Goal: Entertainment & Leisure: Consume media (video, audio)

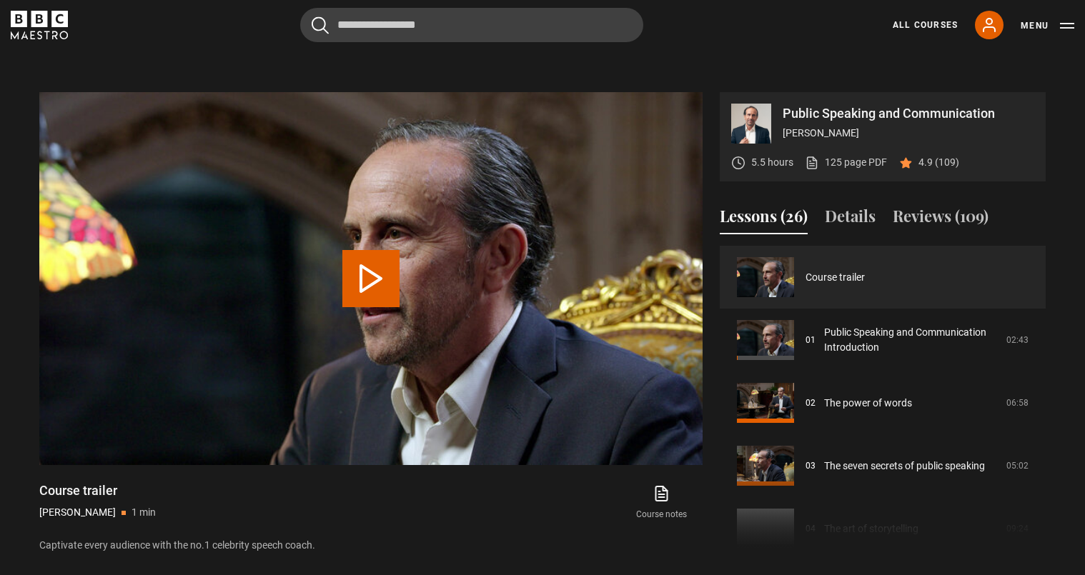
scroll to position [643, 0]
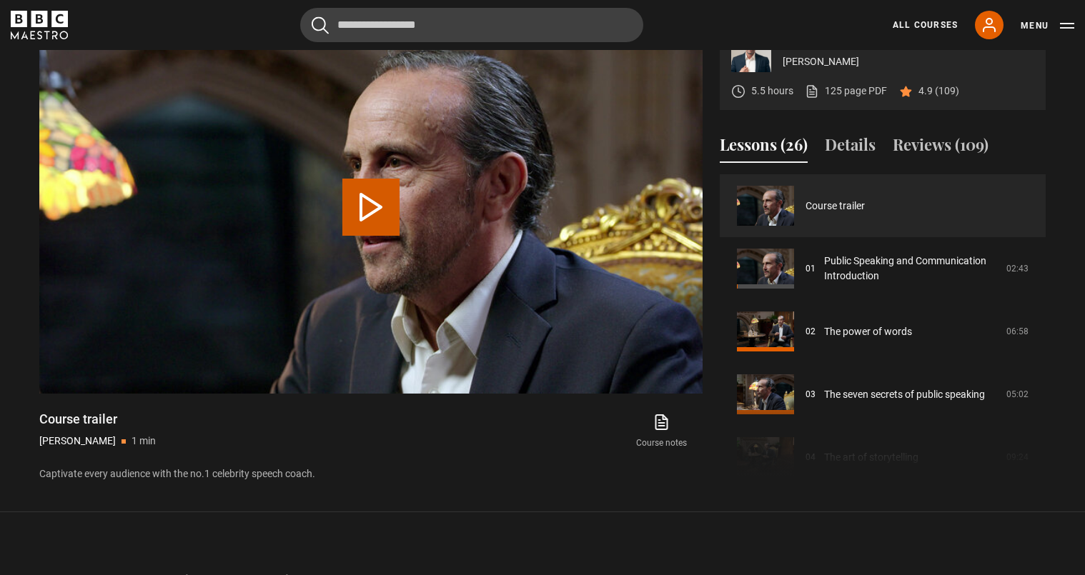
click at [373, 212] on button "Play Video" at bounding box center [370, 207] width 57 height 57
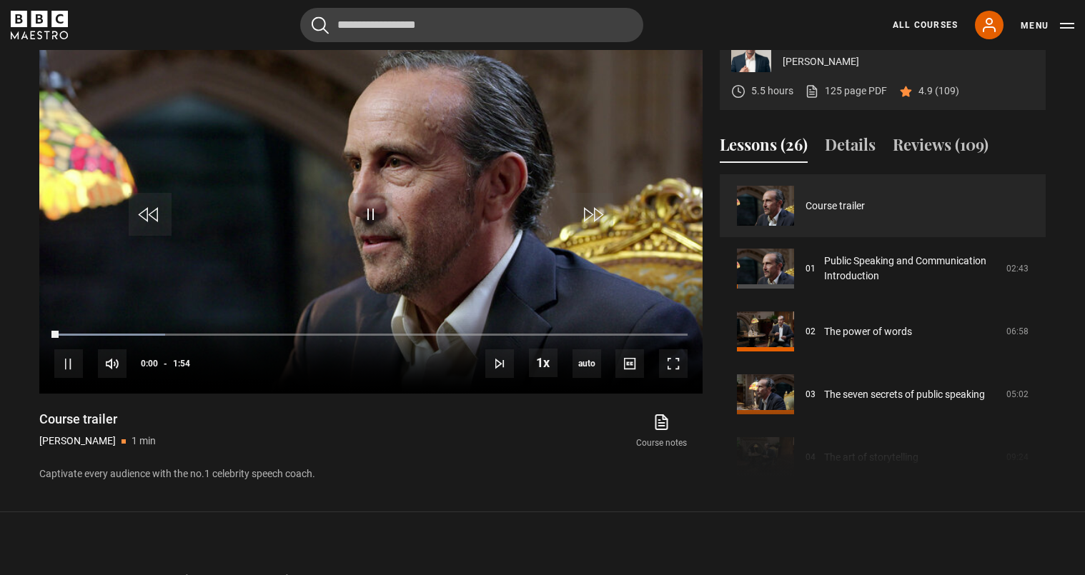
scroll to position [572, 0]
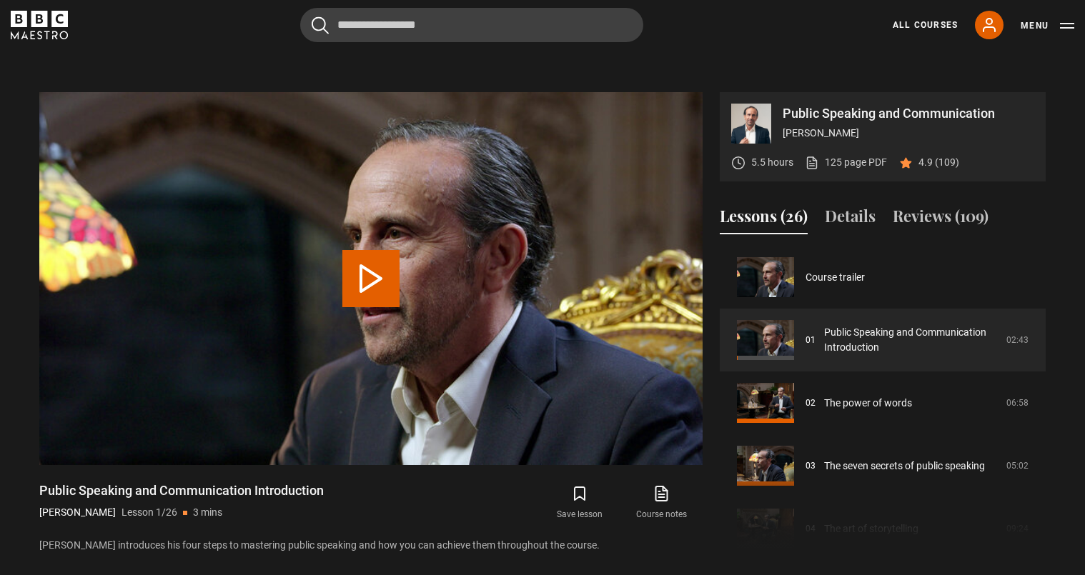
scroll to position [607, 0]
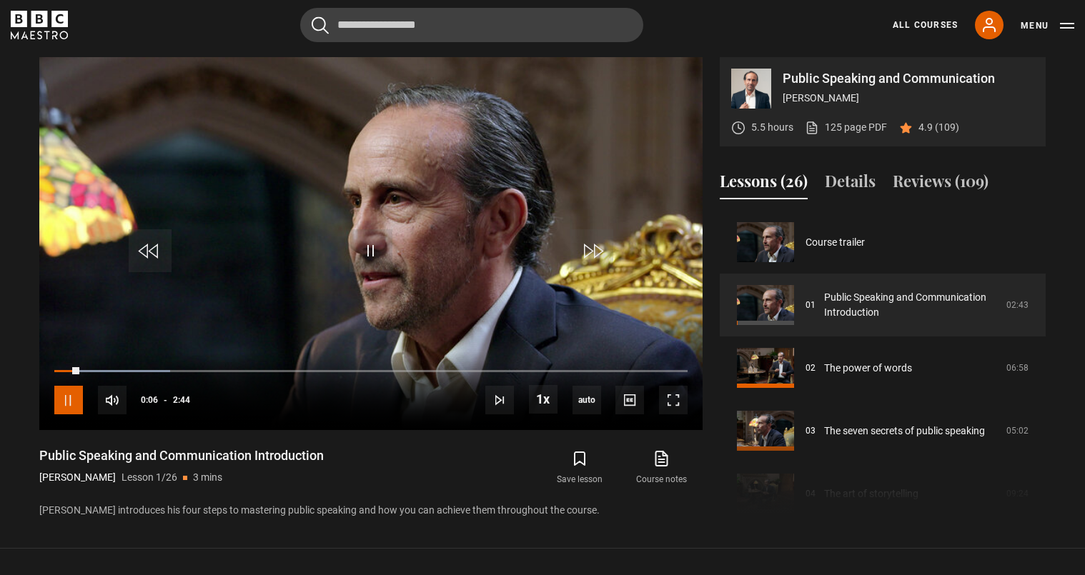
click at [65, 404] on span "Video Player" at bounding box center [68, 400] width 29 height 29
click at [73, 402] on span "Video Player" at bounding box center [68, 400] width 29 height 29
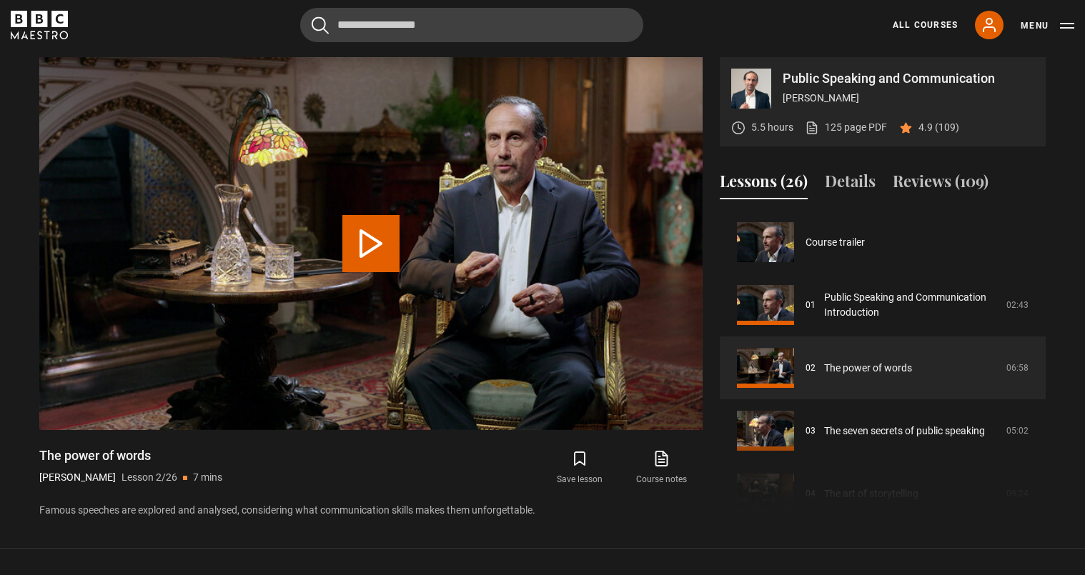
scroll to position [63, 0]
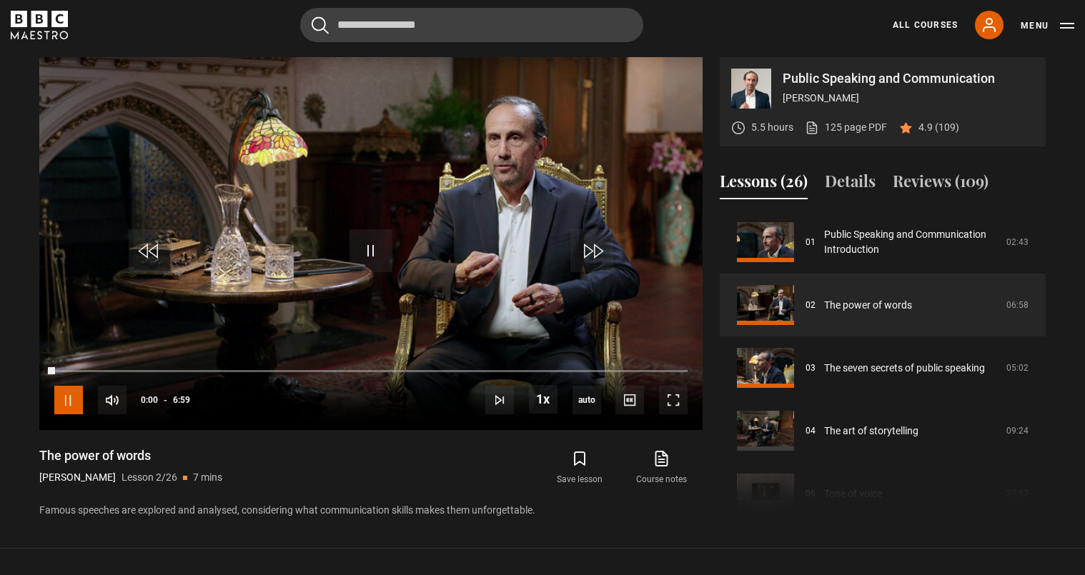
click at [67, 404] on span "Video Player" at bounding box center [68, 400] width 29 height 29
click at [71, 402] on span "Video Player" at bounding box center [68, 400] width 29 height 29
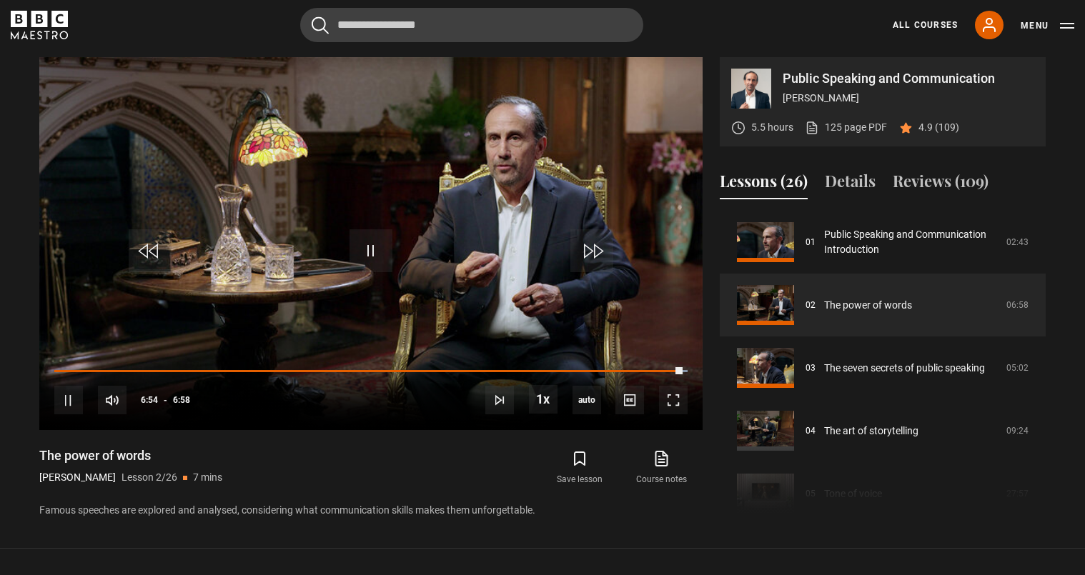
click at [640, 372] on div "Loaded : 100.00% 6:26 6:54" at bounding box center [370, 371] width 633 height 3
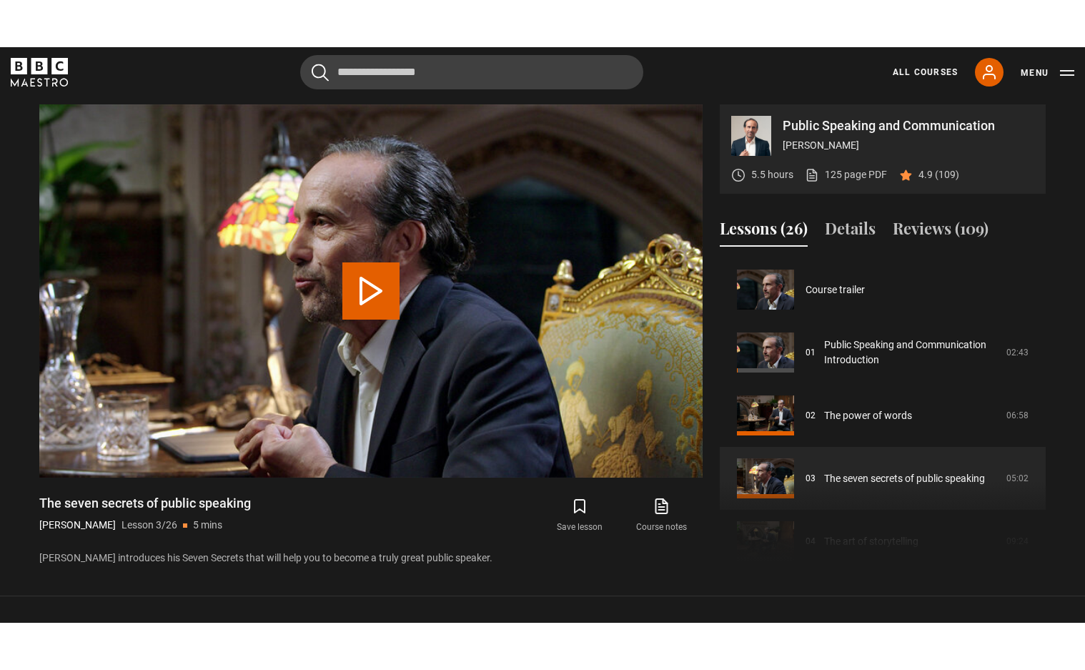
scroll to position [126, 0]
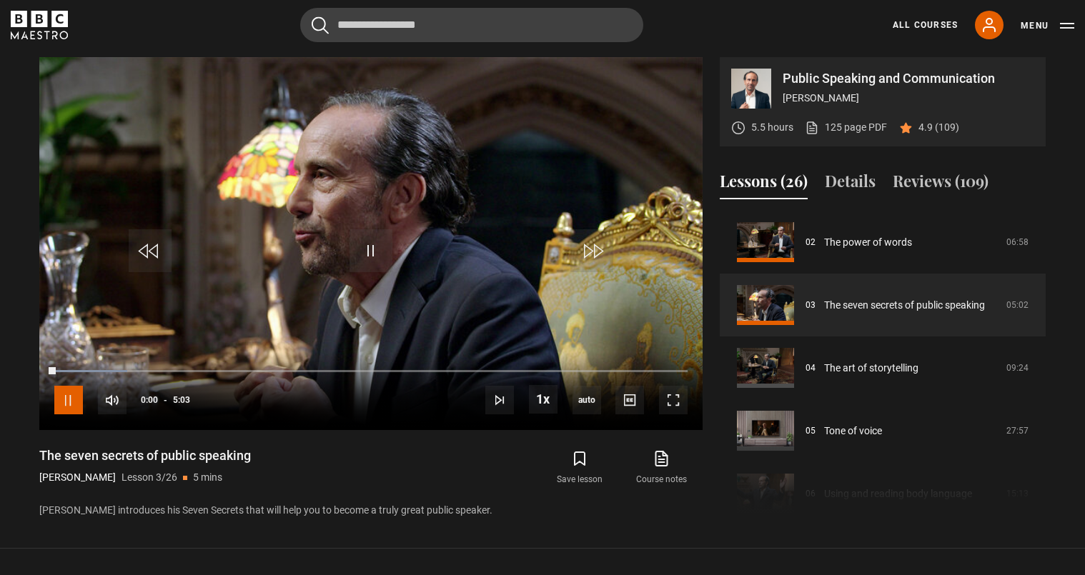
click at [69, 403] on span "Video Player" at bounding box center [68, 400] width 29 height 29
click at [68, 400] on span "Video Player" at bounding box center [68, 400] width 29 height 29
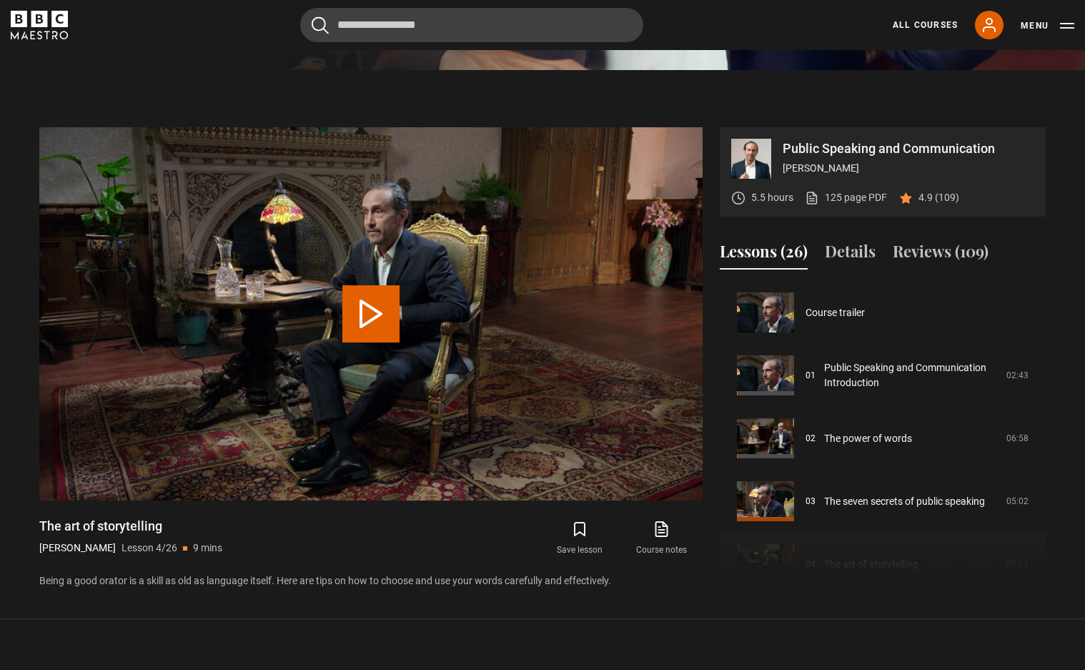
click at [66, 517] on div "The art of storytelling [PERSON_NAME] Lesson 4/26 9 mins" at bounding box center [130, 537] width 183 height 41
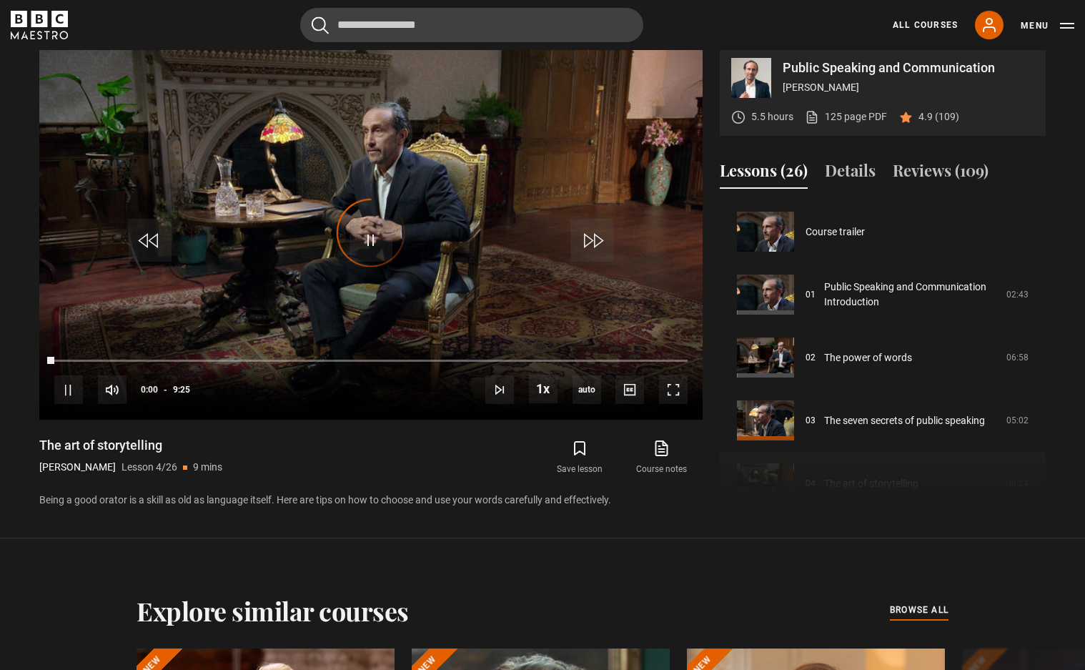
scroll to position [189, 0]
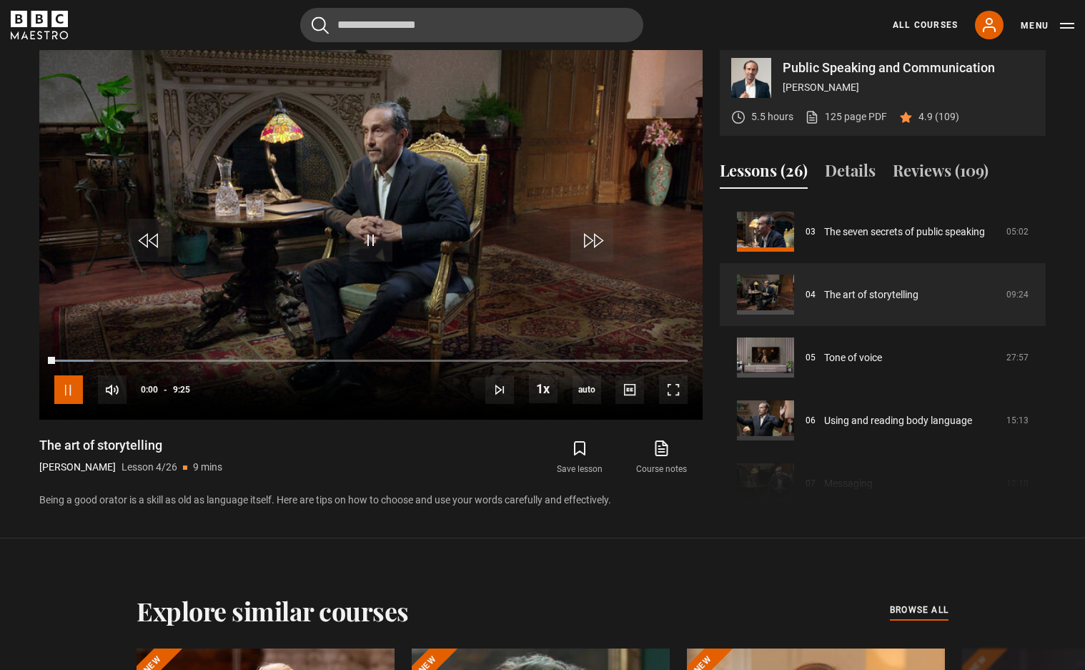
click at [74, 397] on span "Video Player" at bounding box center [68, 389] width 29 height 29
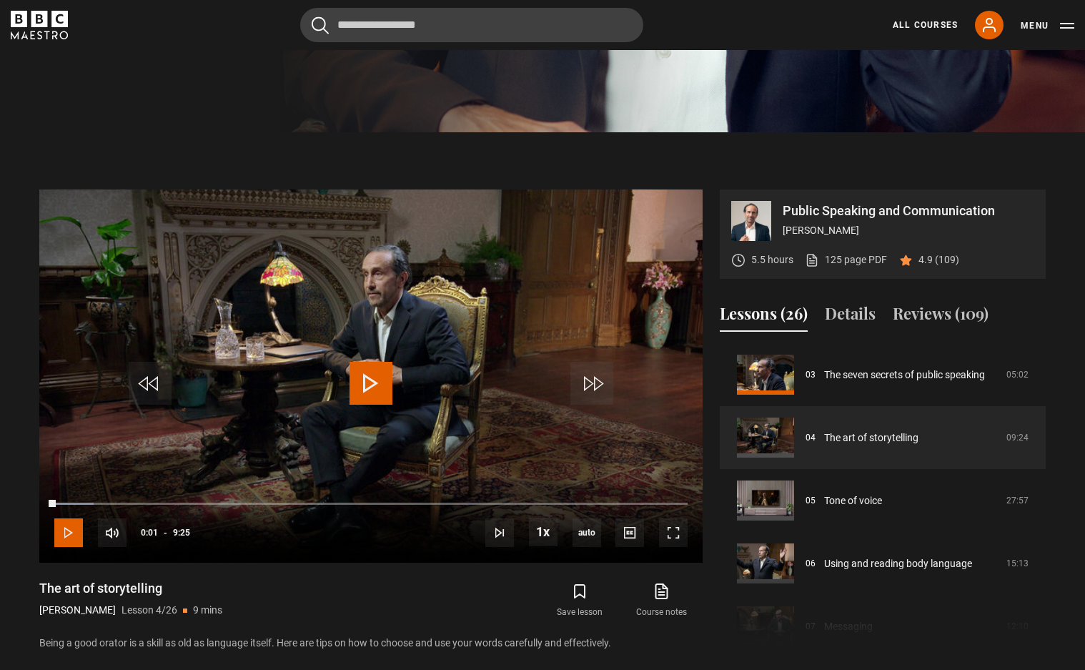
click at [68, 547] on span "Video Player" at bounding box center [68, 532] width 29 height 29
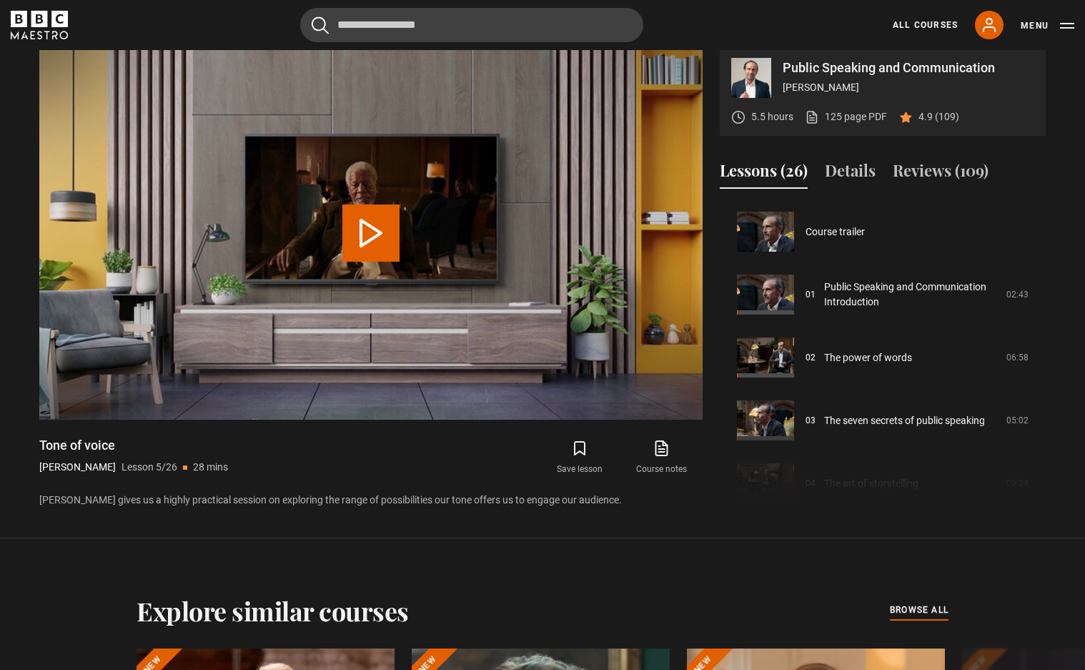
scroll to position [252, 0]
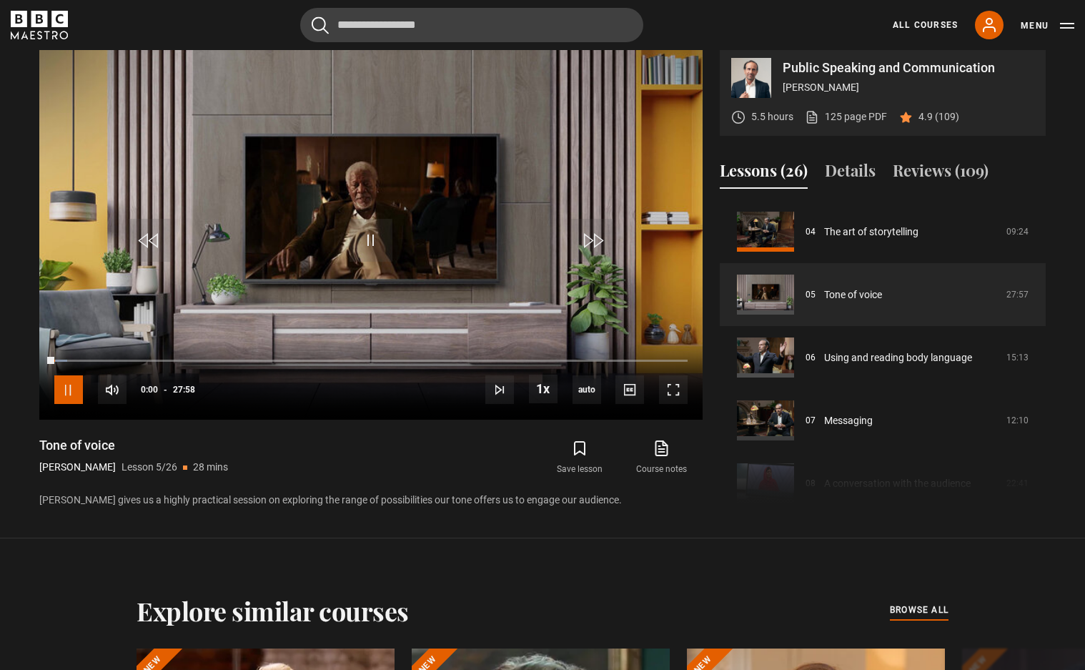
click at [65, 404] on span "Video Player" at bounding box center [68, 389] width 29 height 29
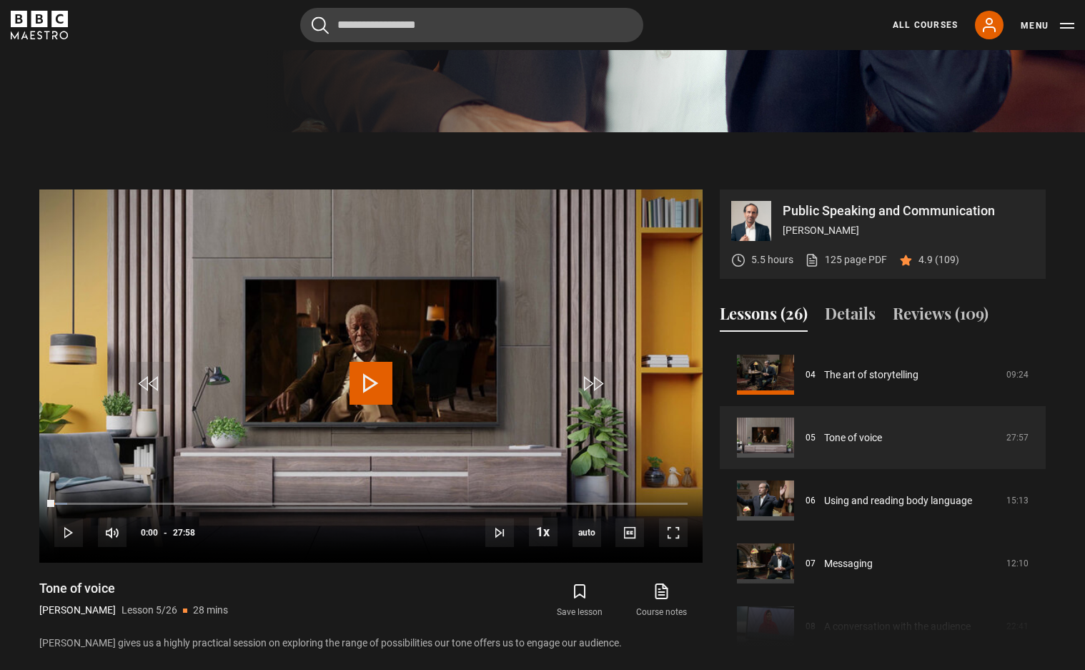
scroll to position [473, 0]
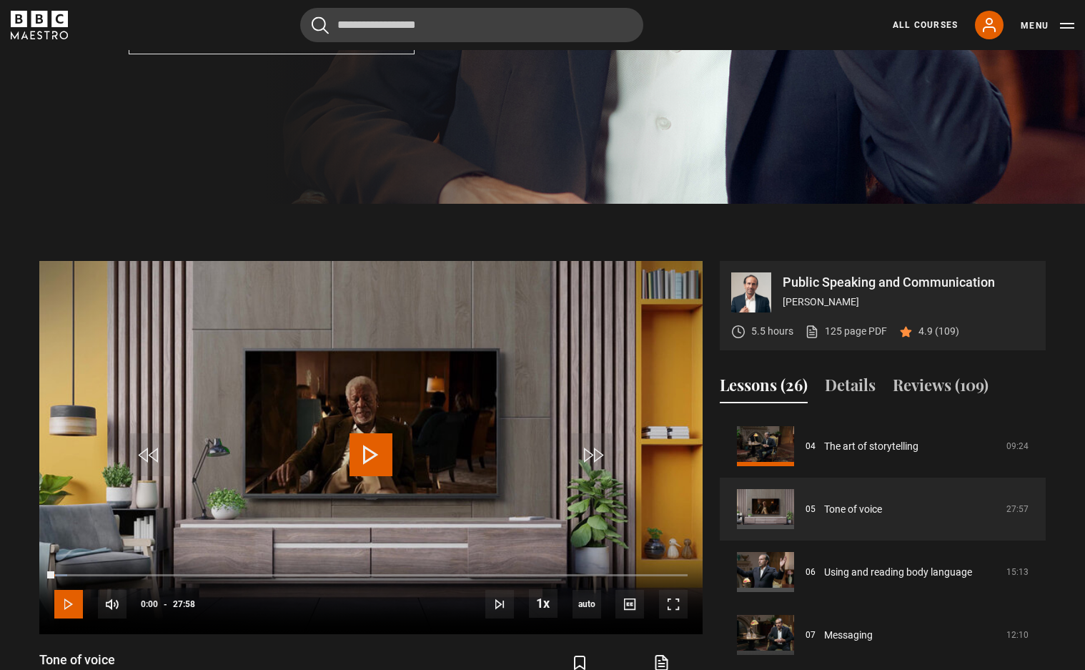
click at [67, 574] on span "Video Player" at bounding box center [68, 603] width 29 height 29
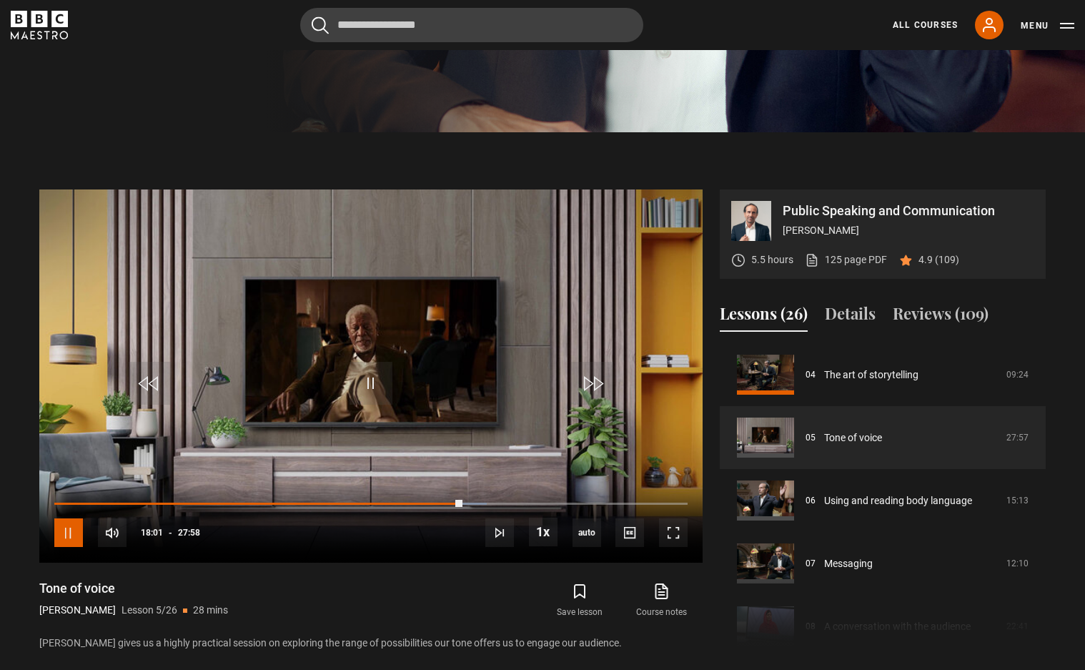
click at [73, 542] on span "Video Player" at bounding box center [68, 532] width 29 height 29
click at [67, 547] on span "Video Player" at bounding box center [68, 532] width 29 height 29
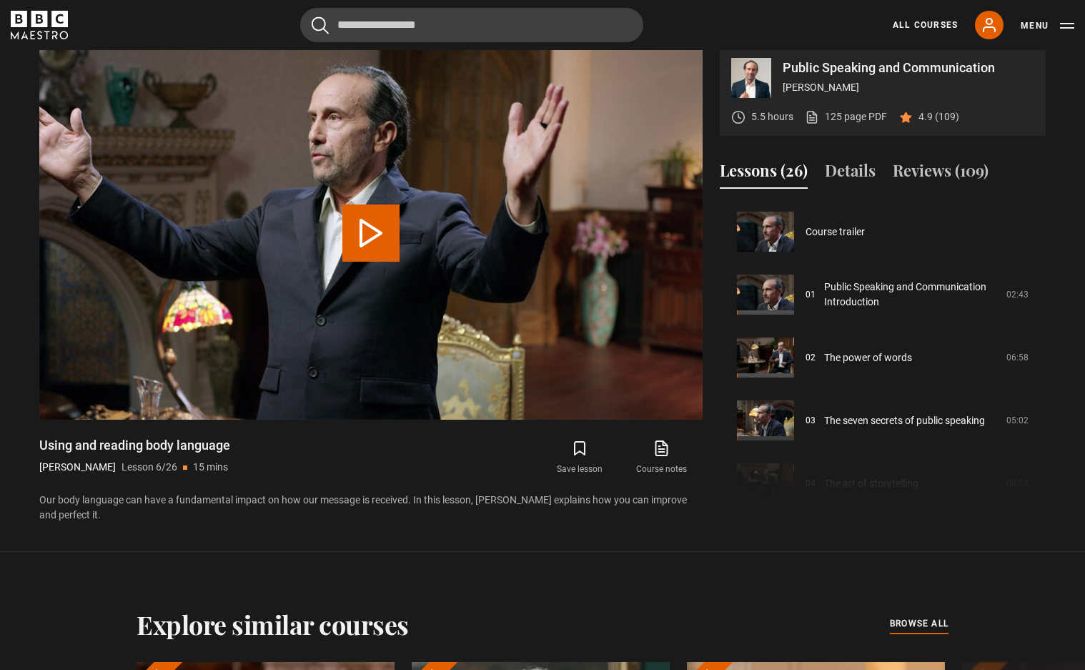
scroll to position [314, 0]
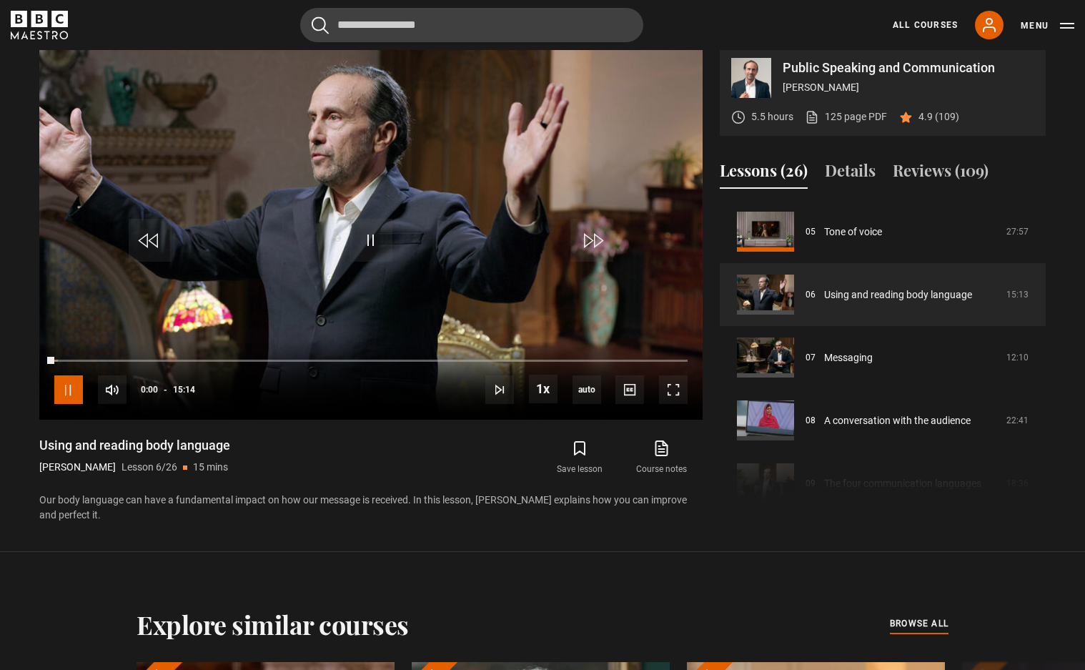
click at [62, 399] on span "Video Player" at bounding box center [68, 389] width 29 height 29
